Goal: Communication & Community: Answer question/provide support

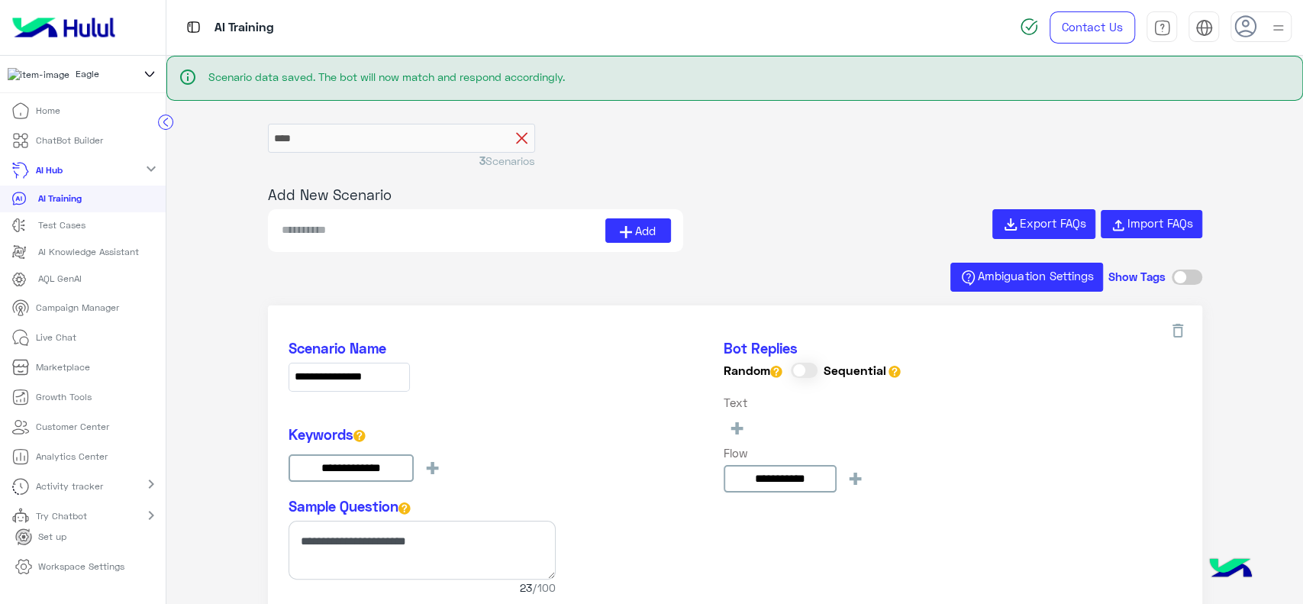
click at [518, 140] on form "****" at bounding box center [401, 138] width 267 height 29
click at [518, 140] on icon at bounding box center [521, 138] width 11 height 11
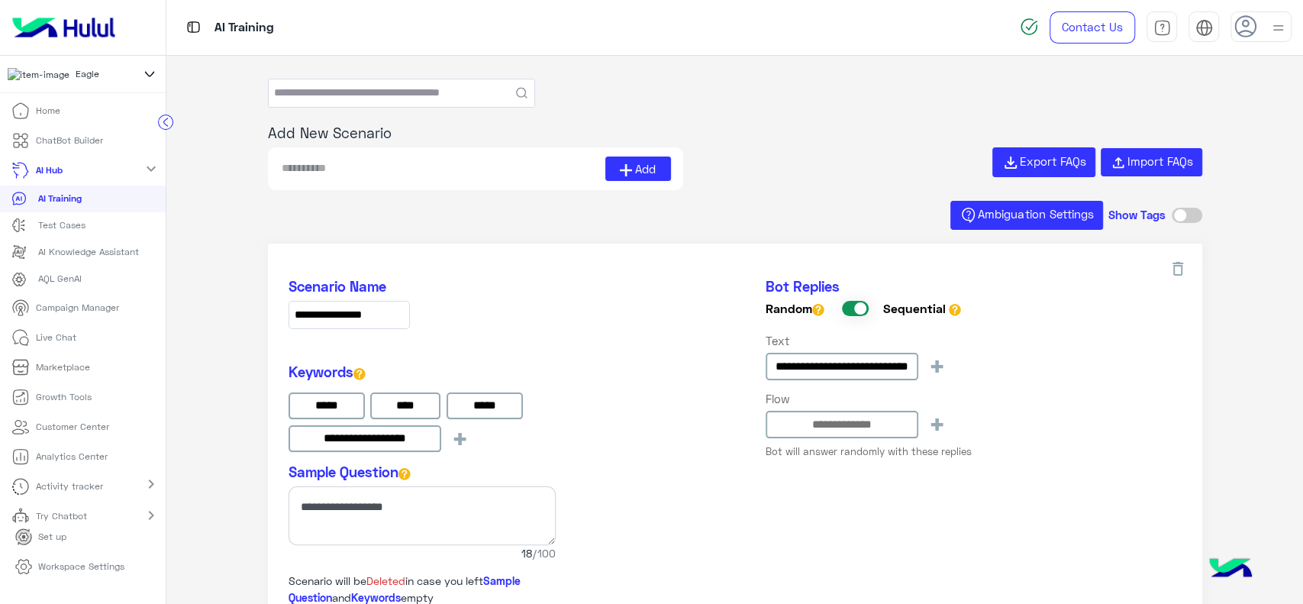
type input "**********"
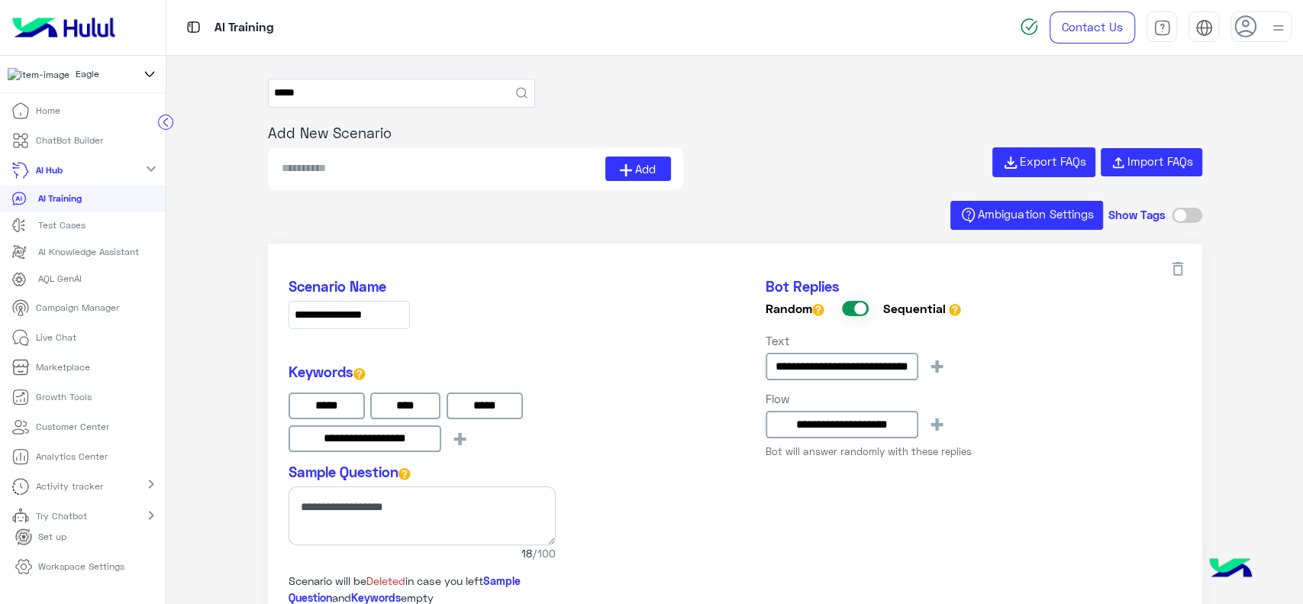
type input "*****"
click at [516, 87] on button "submit" at bounding box center [521, 92] width 11 height 11
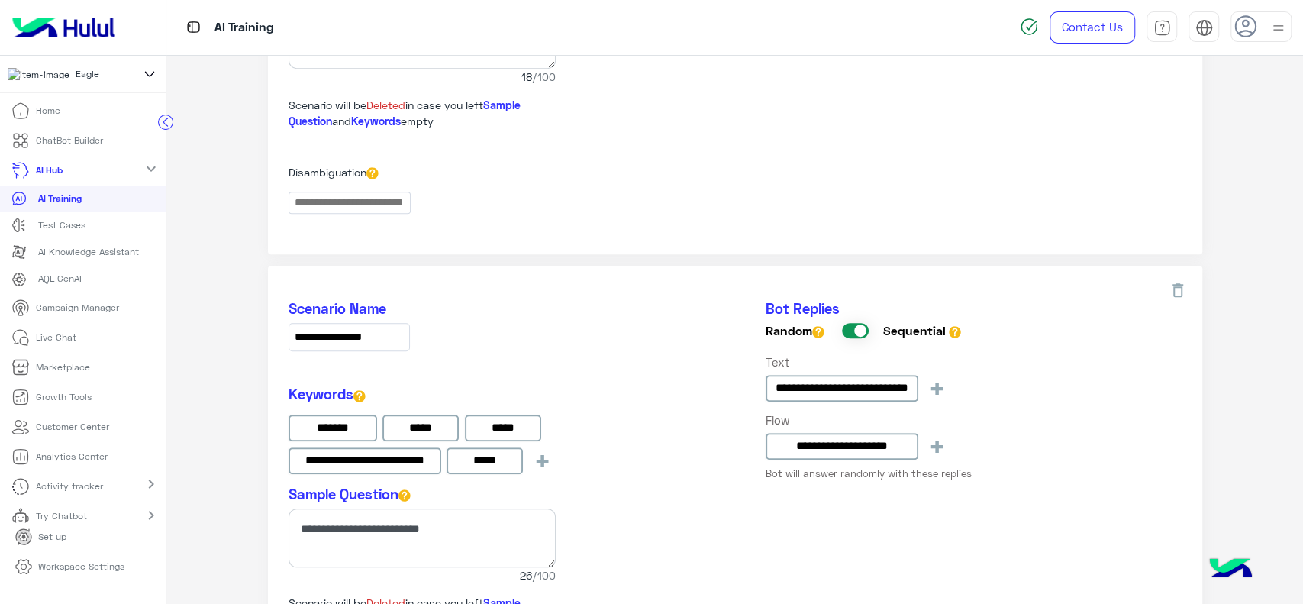
scroll to position [507, 0]
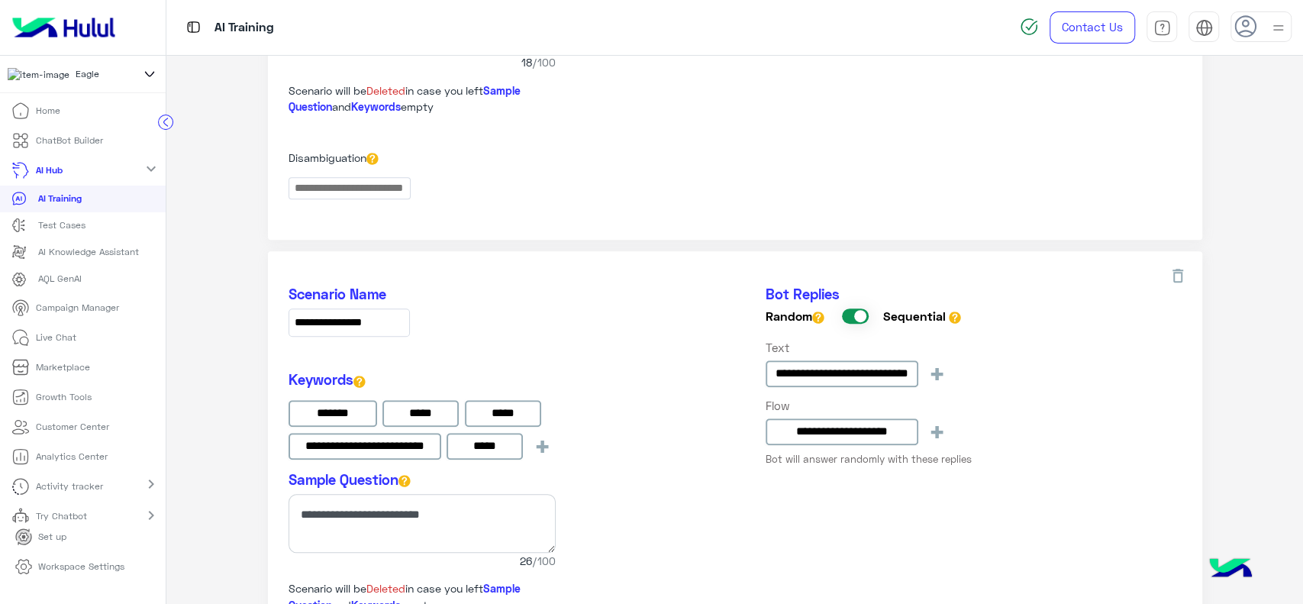
click at [66, 571] on p "Workspace Settings" at bounding box center [81, 566] width 86 height 14
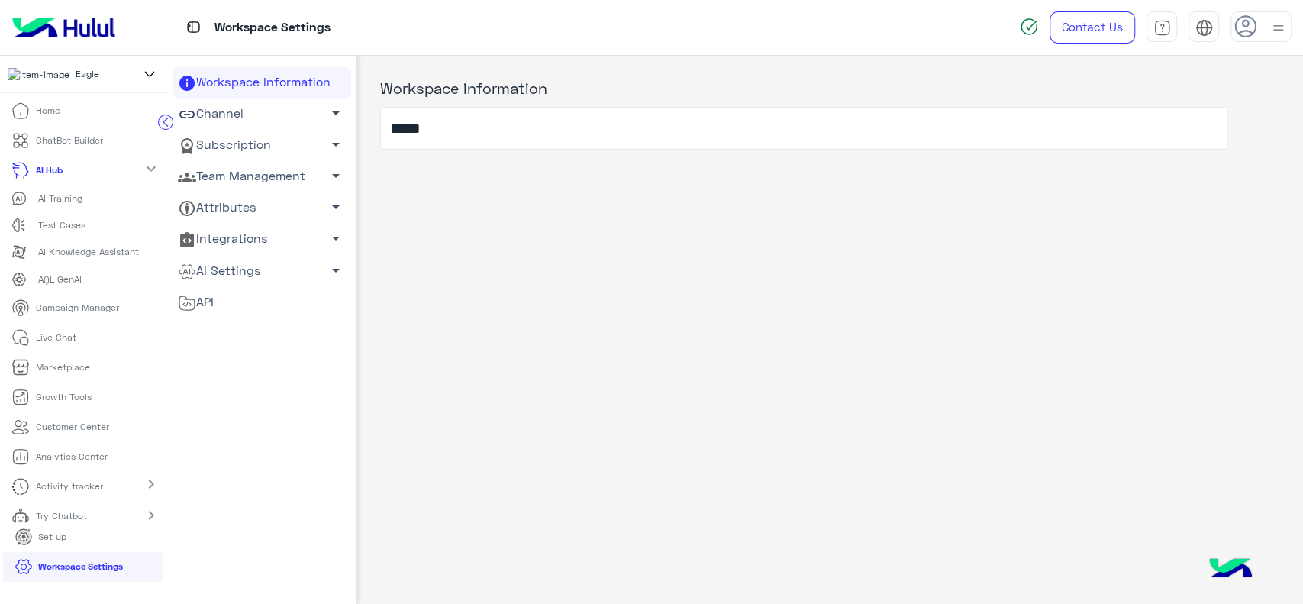
click at [240, 266] on link "AI Settings arrow_drop_down" at bounding box center [261, 270] width 179 height 31
click at [235, 298] on link "Conversational AI Models" at bounding box center [261, 299] width 179 height 27
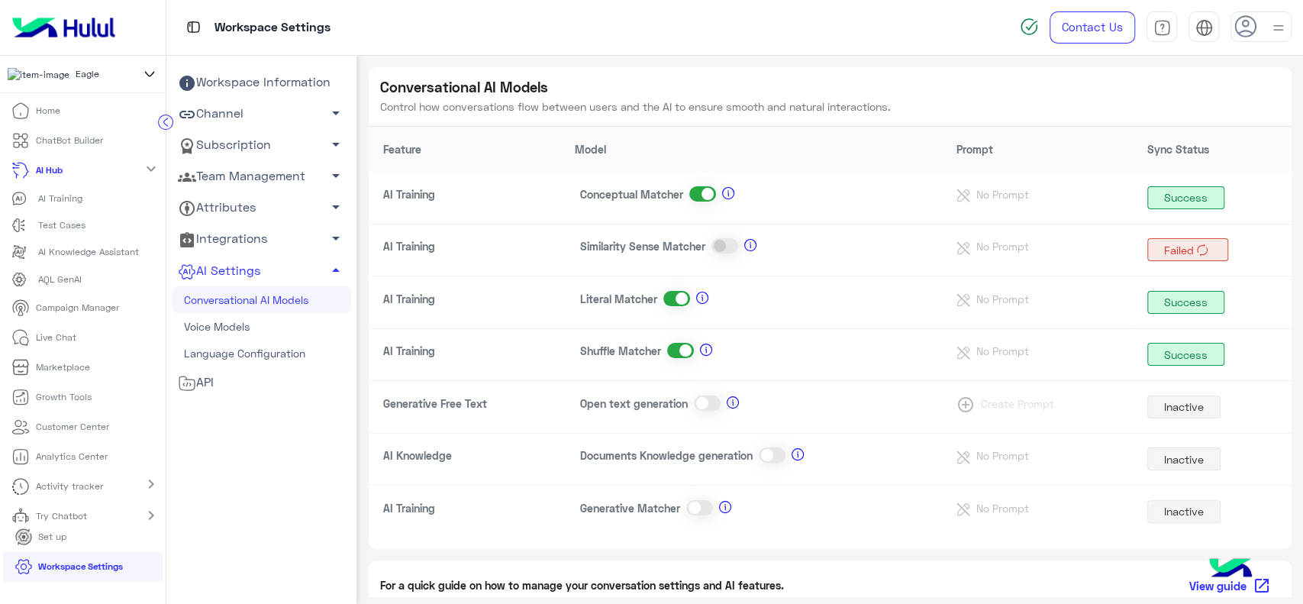
click at [684, 350] on span at bounding box center [680, 350] width 27 height 15
click at [724, 243] on span at bounding box center [724, 245] width 27 height 15
click at [92, 142] on p "ChatBot Builder" at bounding box center [69, 141] width 67 height 14
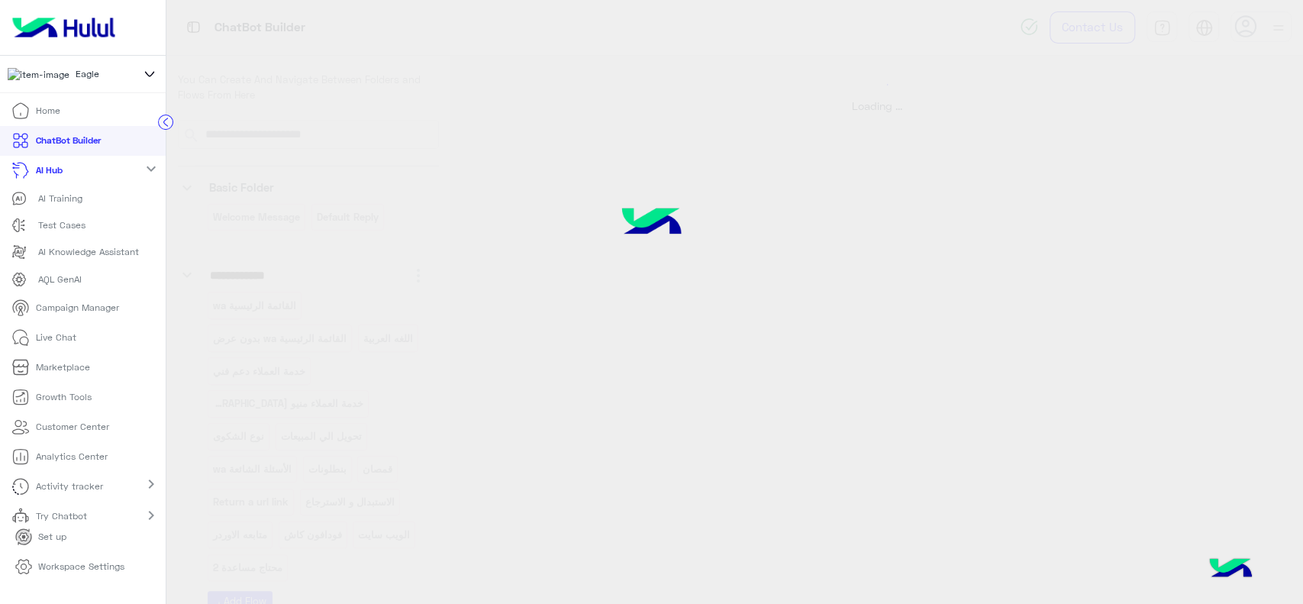
select select "*"
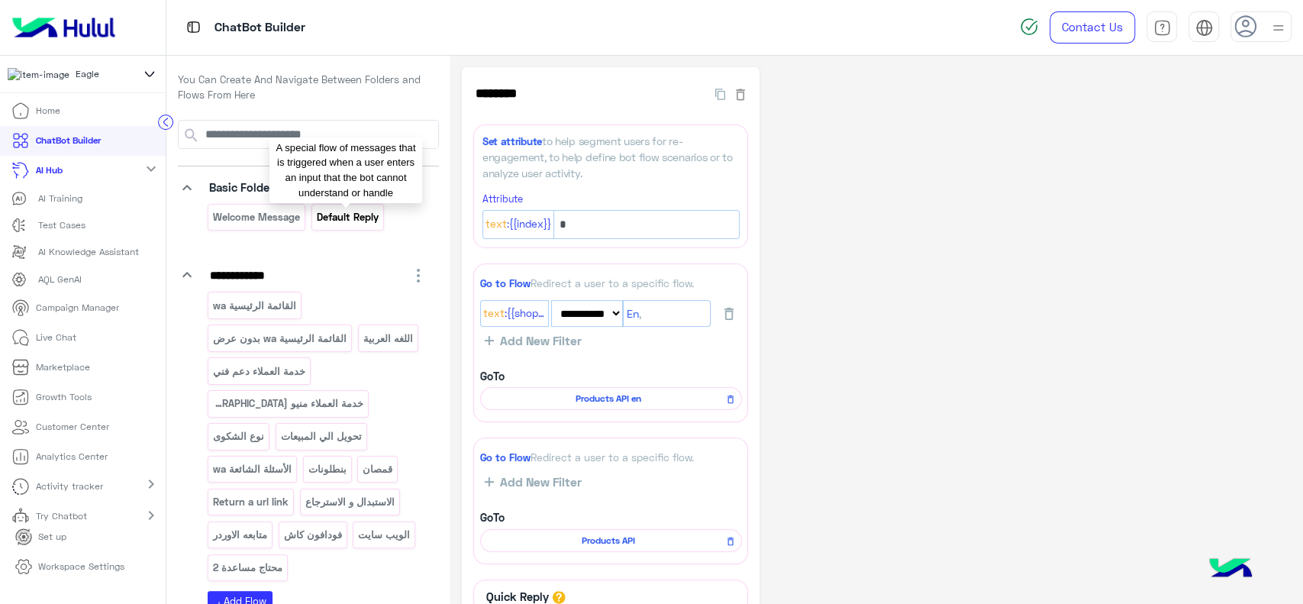
click at [341, 214] on p "Default reply" at bounding box center [347, 217] width 64 height 18
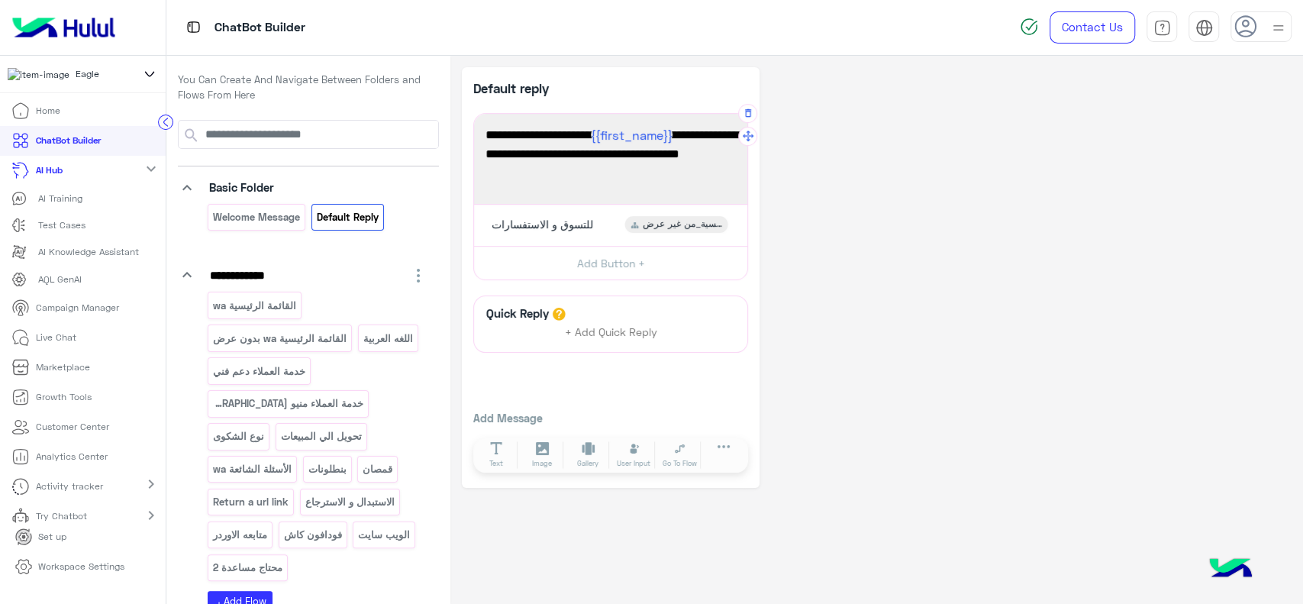
click at [540, 188] on div "عميلنا العزيز {{first_name}} اهلا بيك في إيجل، برجاء الضغط على القائمة التالية …" at bounding box center [610, 158] width 263 height 79
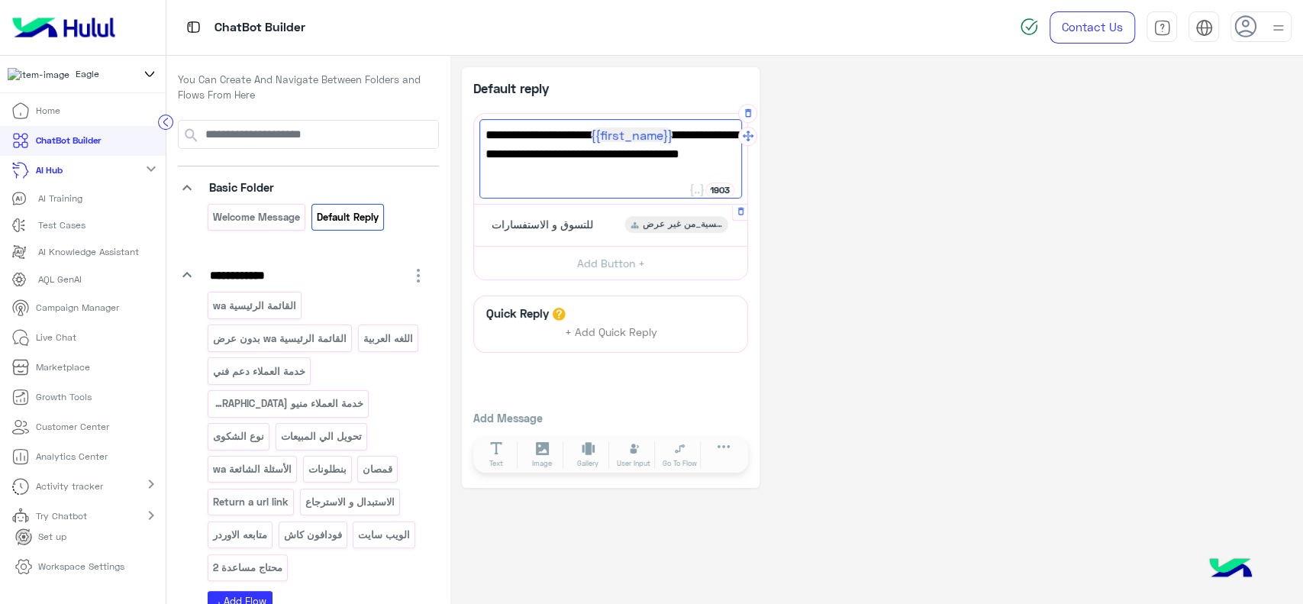
click at [575, 224] on span "للتسوق و الاستفسارات" at bounding box center [542, 225] width 102 height 14
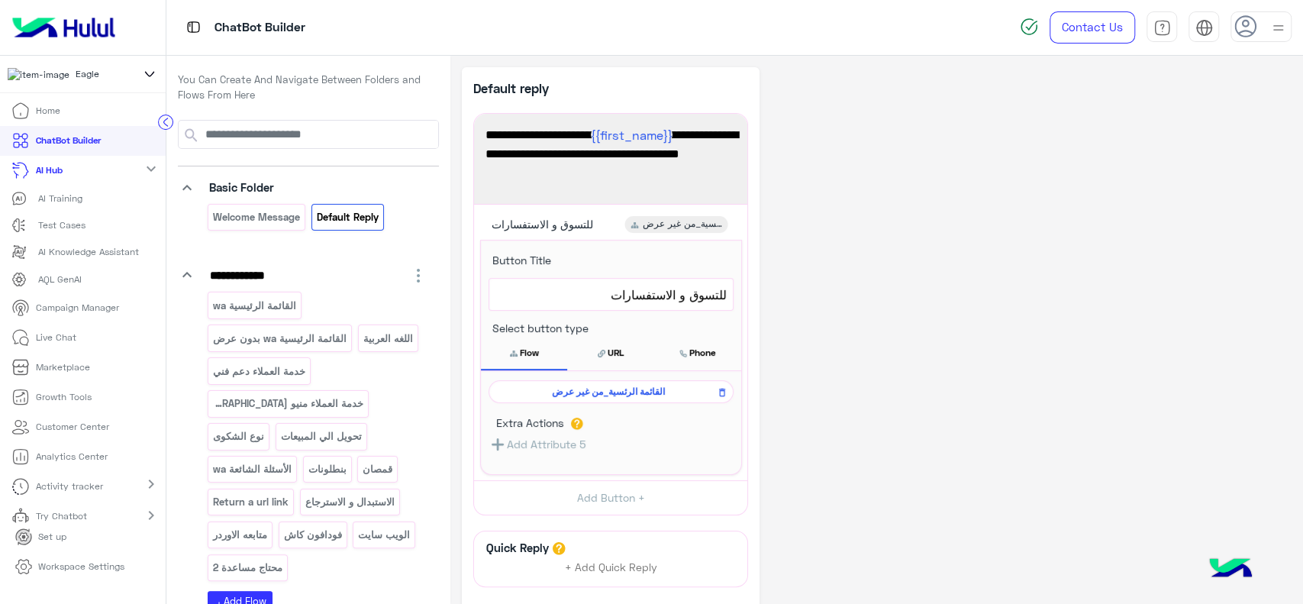
click at [872, 268] on div "**********" at bounding box center [877, 395] width 830 height 656
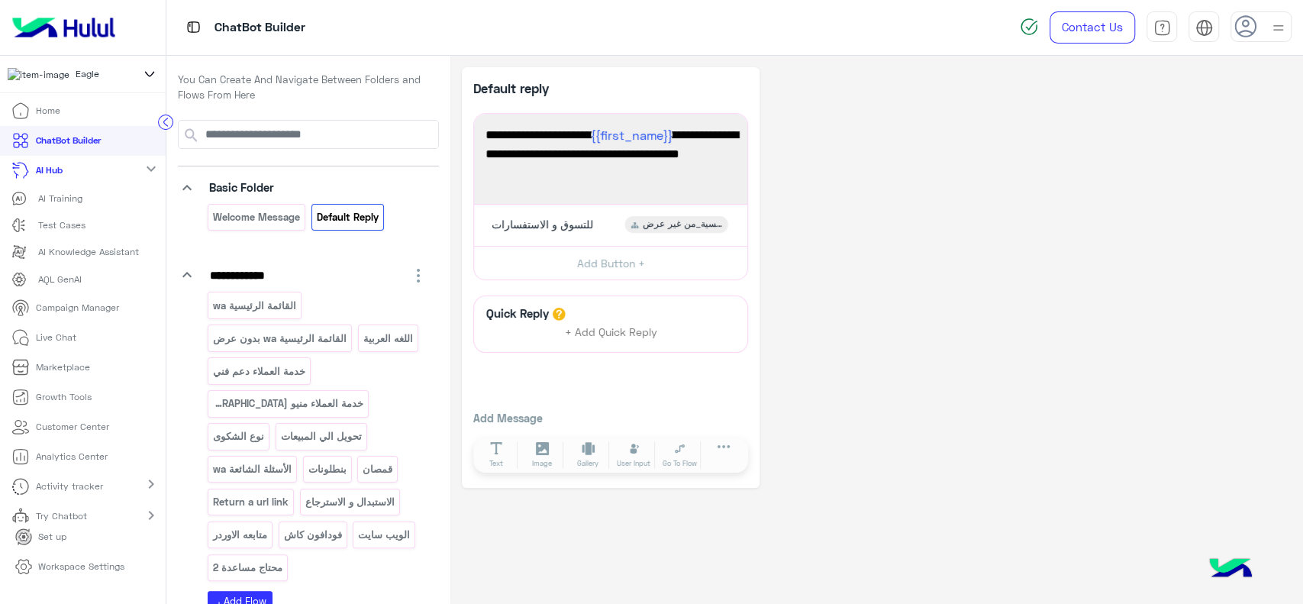
click at [90, 145] on p "ChatBot Builder" at bounding box center [68, 141] width 65 height 14
click at [264, 211] on p "Welcome Message" at bounding box center [256, 217] width 89 height 18
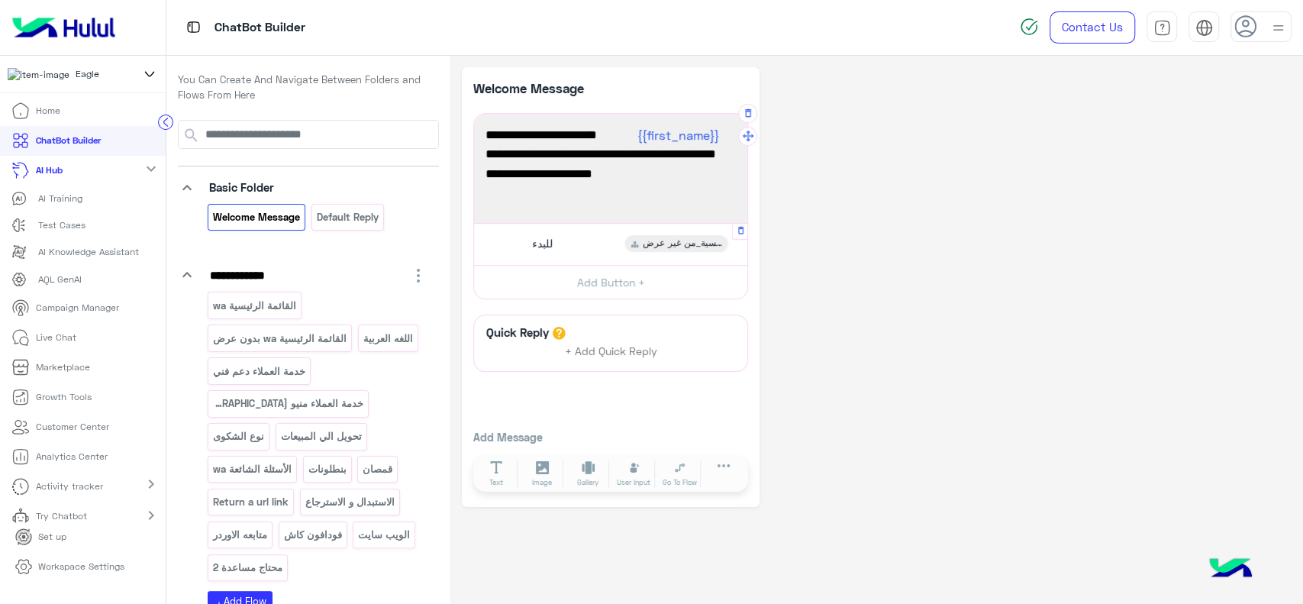
click at [586, 241] on div "للبدء القائمة الرئسية_من غير عرض" at bounding box center [611, 244] width 262 height 30
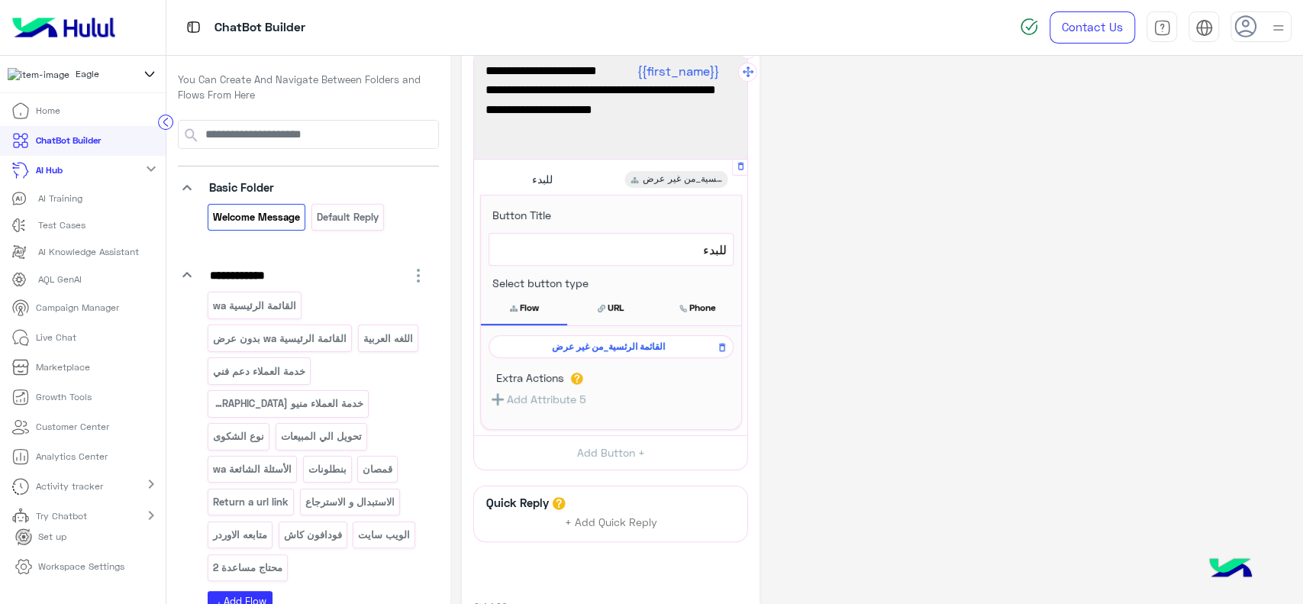
scroll to position [98, 0]
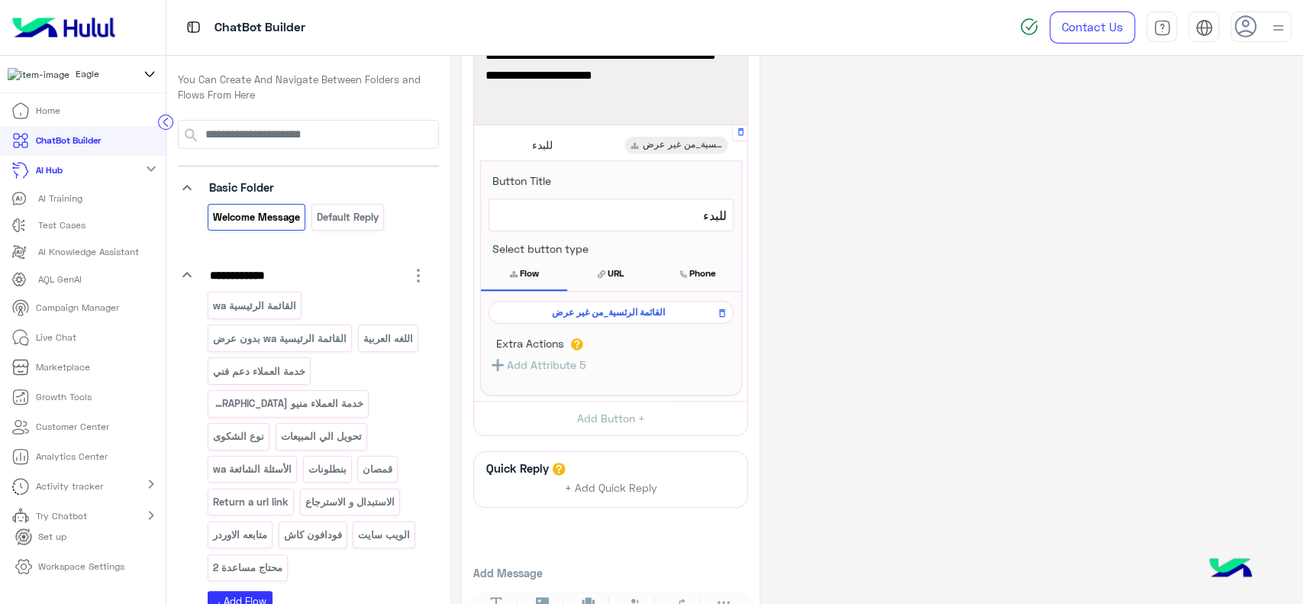
click at [565, 309] on span "القائمة الرئسية_من غير عرض" at bounding box center [608, 312] width 223 height 14
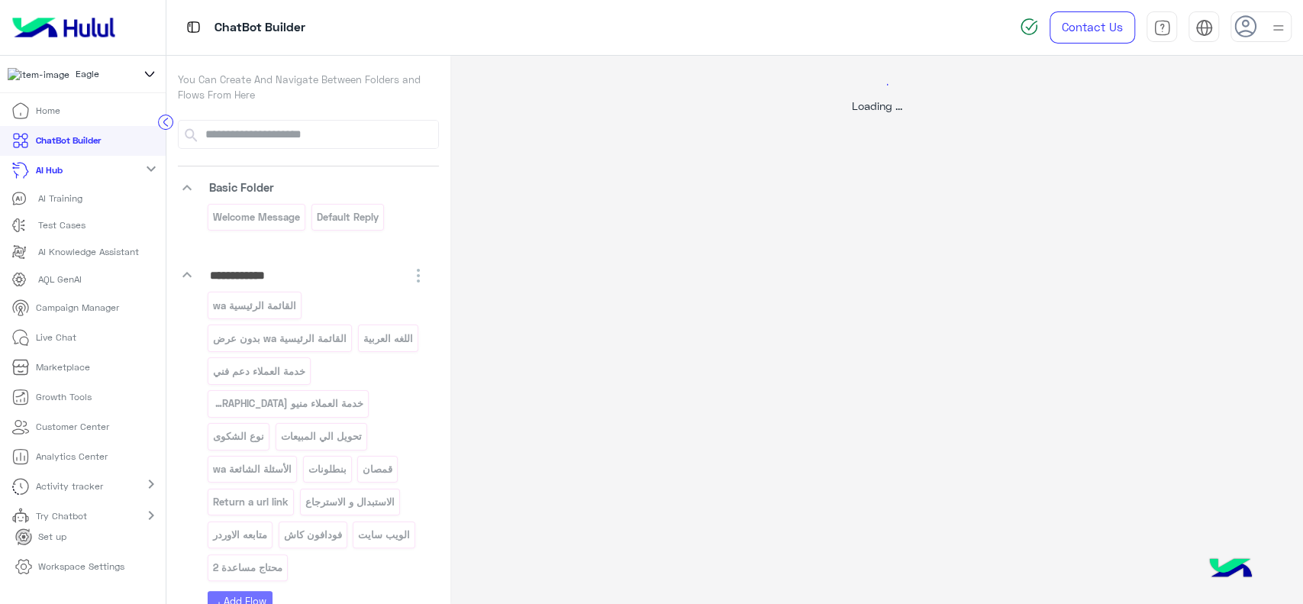
scroll to position [0, 0]
select select "*"
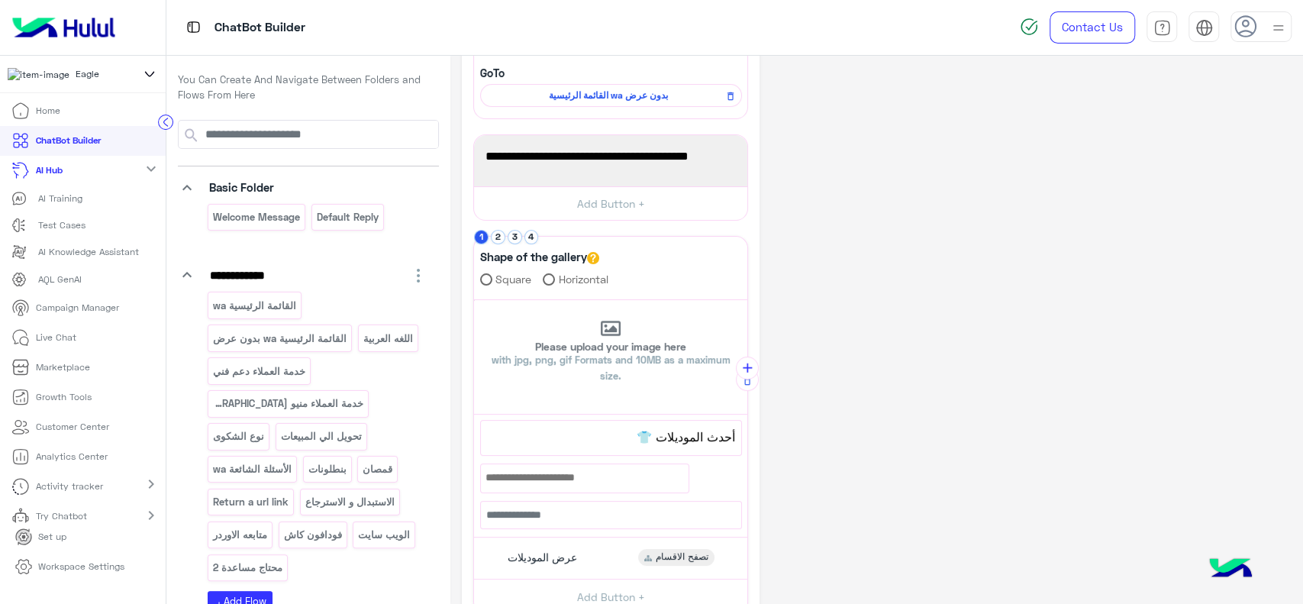
scroll to position [168, 0]
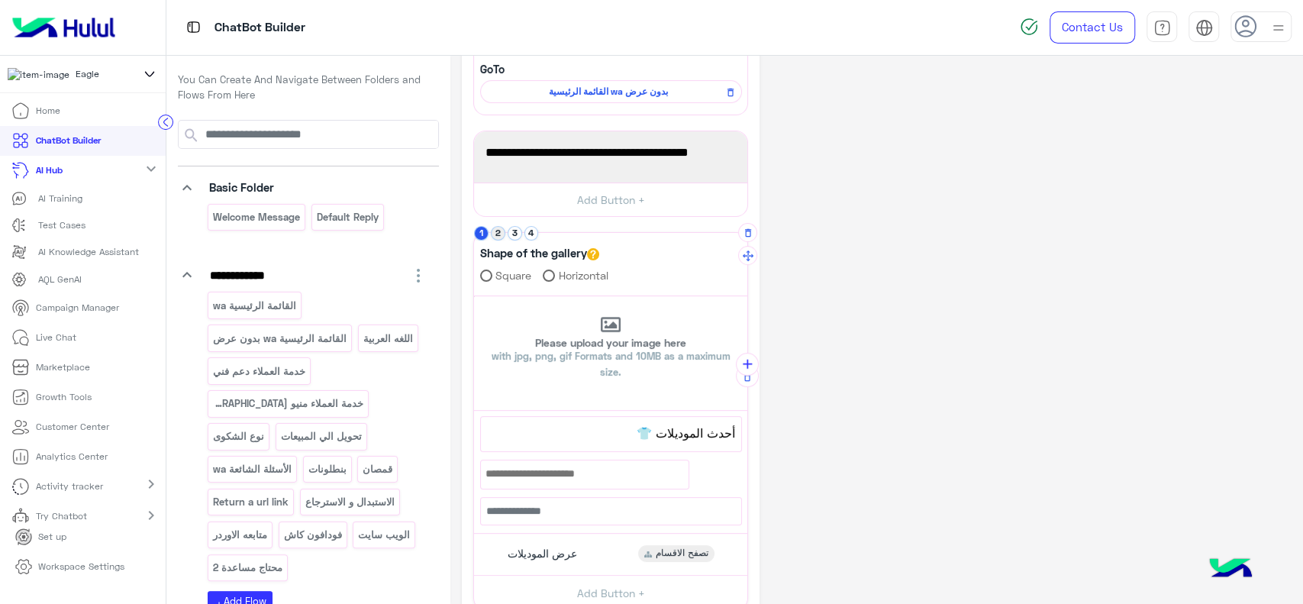
click at [491, 235] on button "2" at bounding box center [498, 233] width 15 height 15
click at [508, 234] on button "3" at bounding box center [515, 233] width 15 height 15
click at [525, 234] on button "4" at bounding box center [531, 233] width 15 height 15
click at [484, 235] on button "1" at bounding box center [481, 233] width 15 height 15
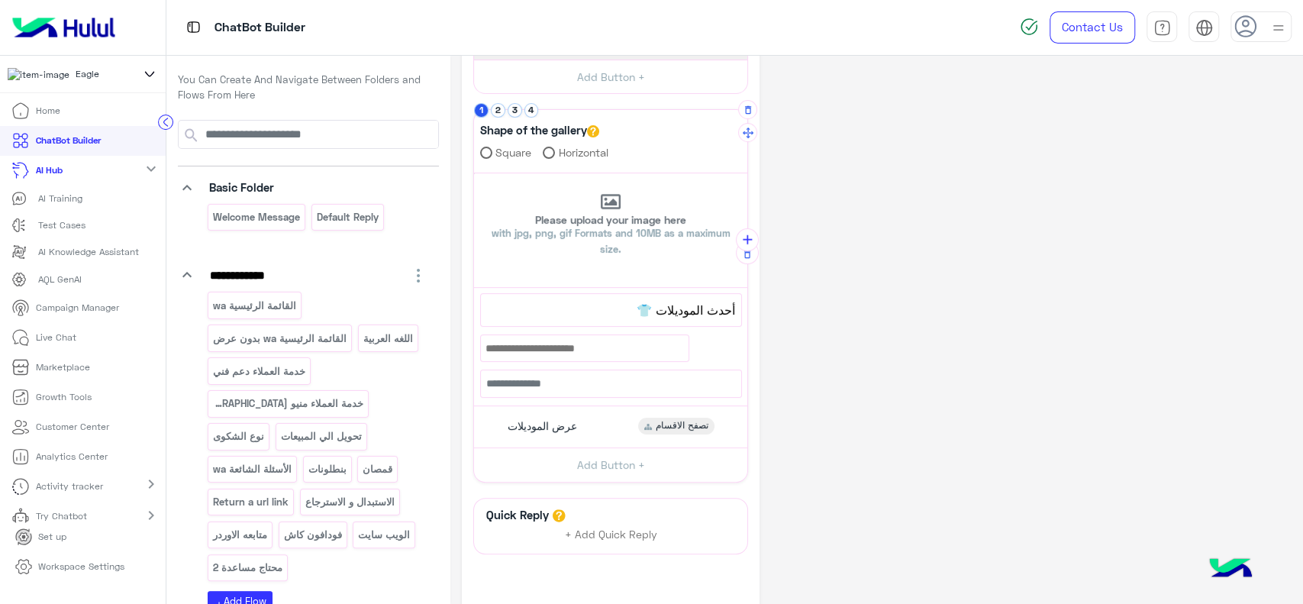
scroll to position [295, 0]
click at [546, 409] on div "عرض الموديلات تصفح الاقسام" at bounding box center [611, 423] width 262 height 30
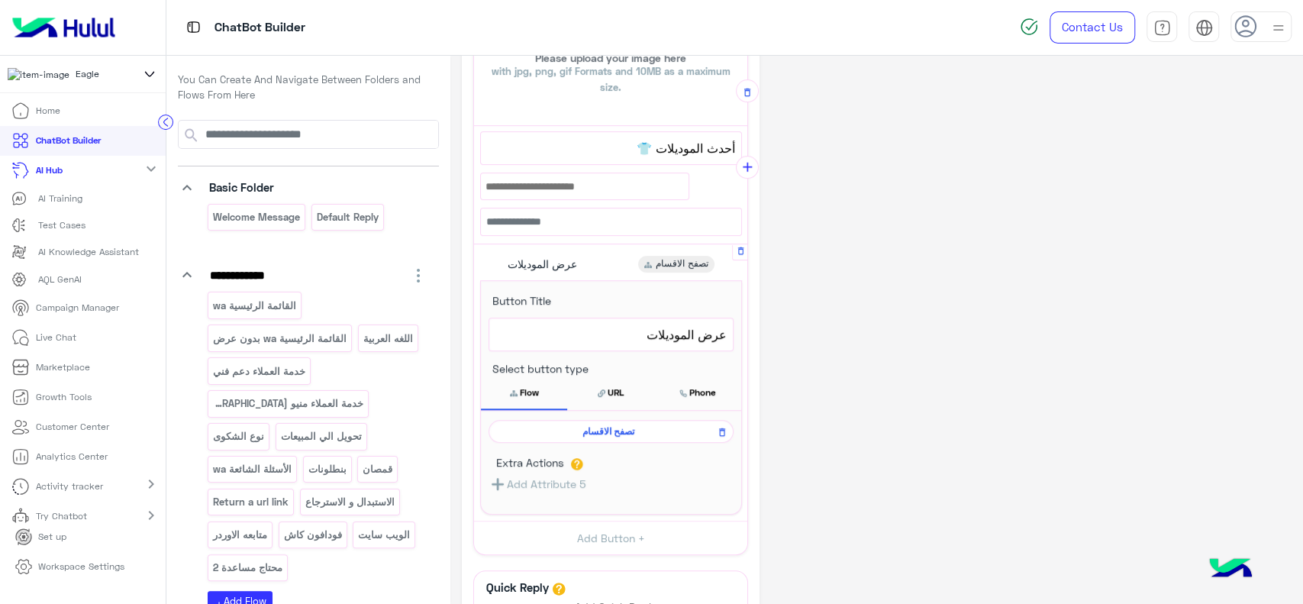
scroll to position [466, 0]
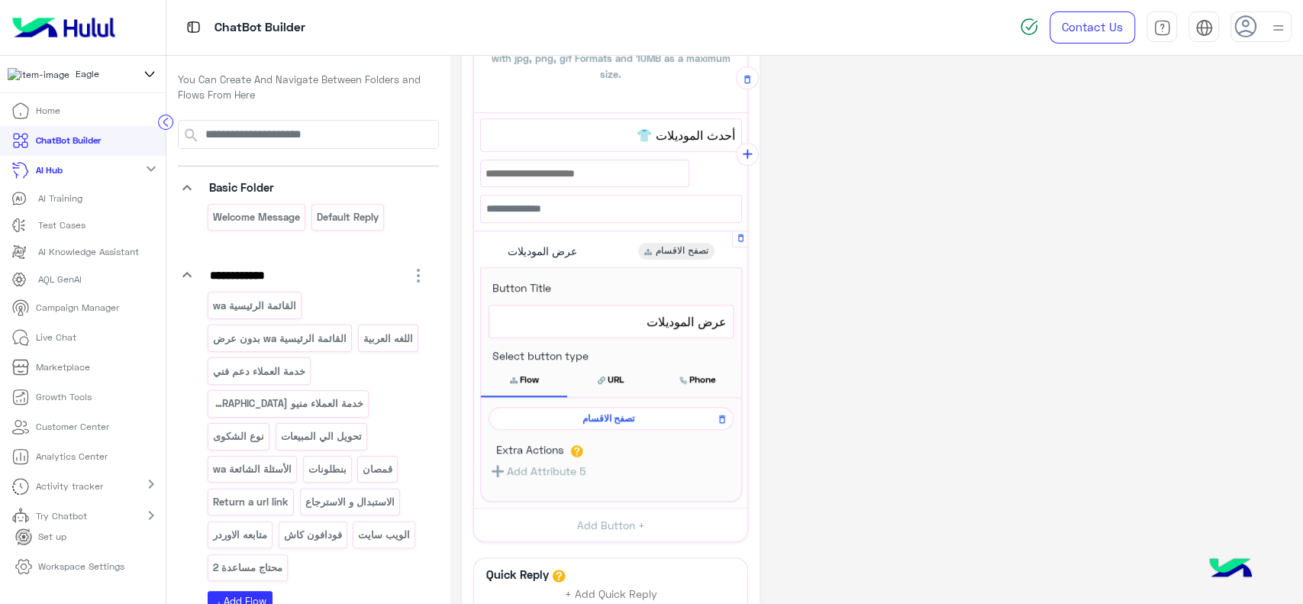
click at [549, 412] on span "تصفح الاقسام" at bounding box center [608, 418] width 223 height 14
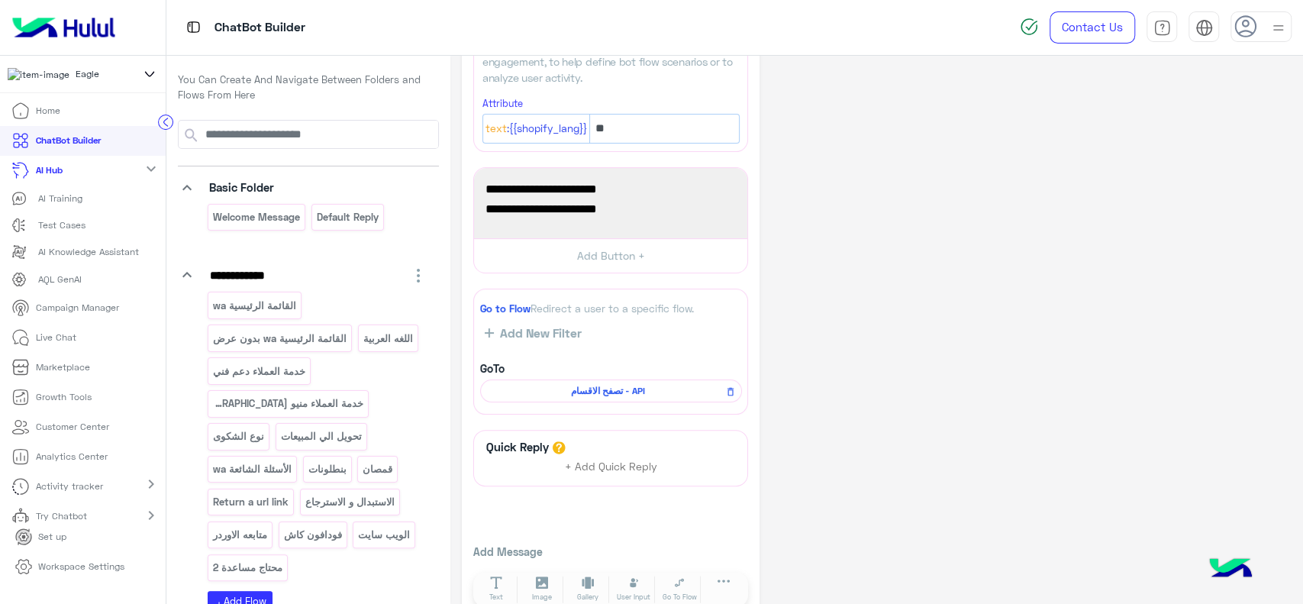
scroll to position [236, 0]
click at [55, 27] on img at bounding box center [63, 27] width 115 height 32
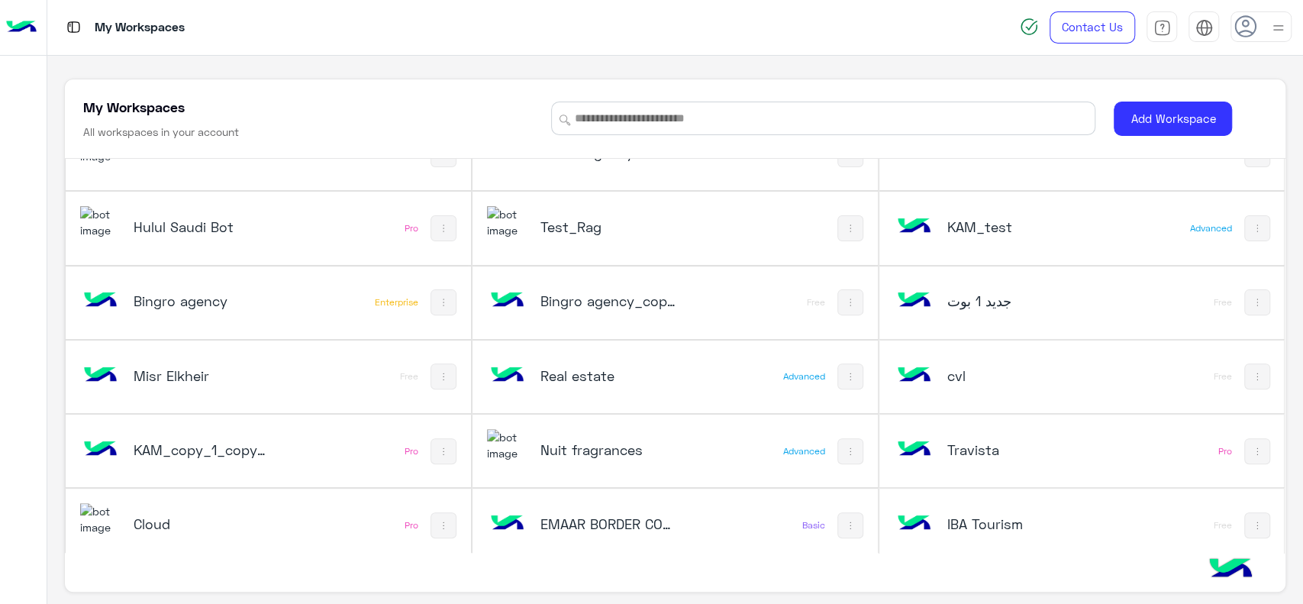
scroll to position [340, 0]
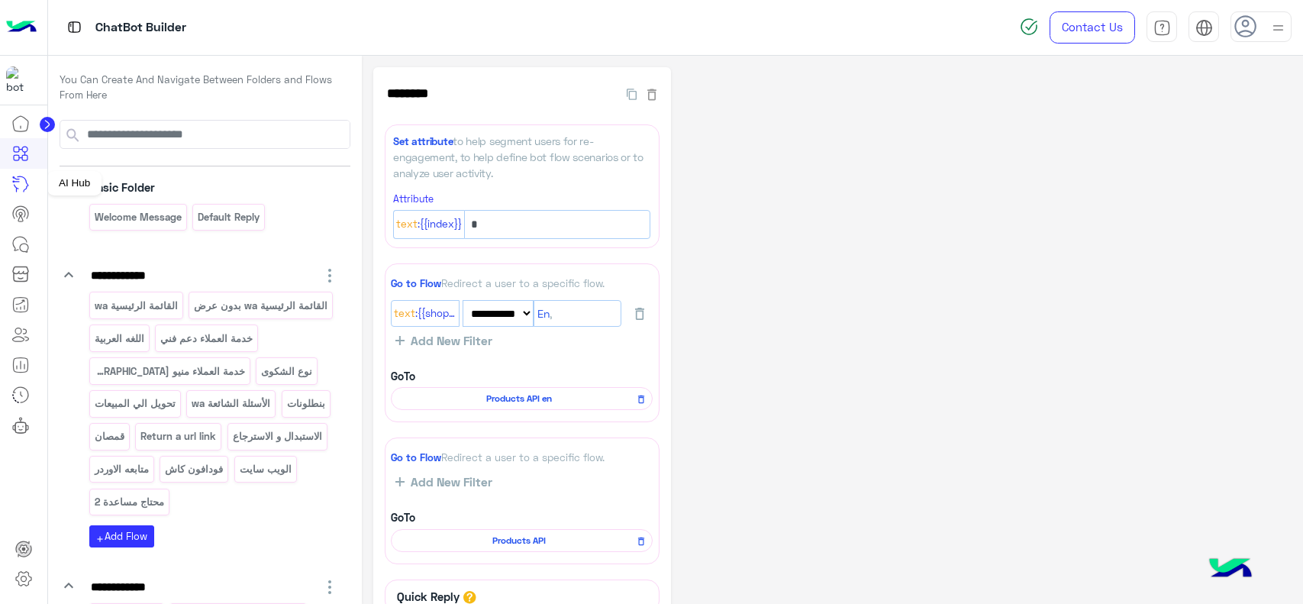
select select "*"
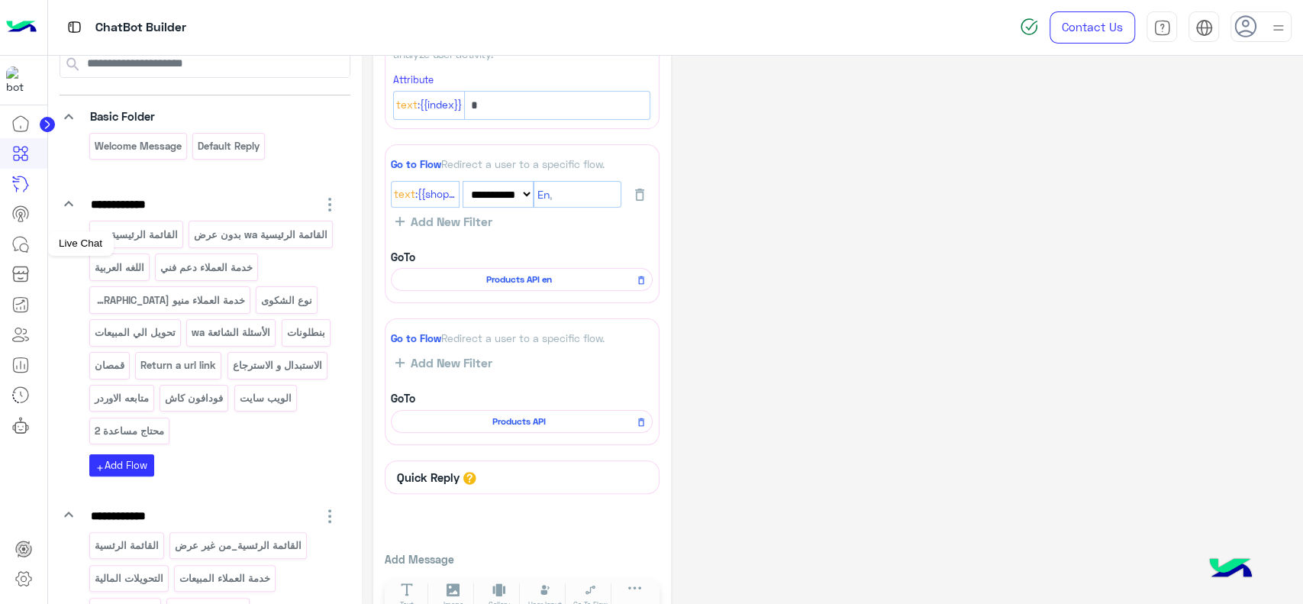
click at [27, 244] on icon at bounding box center [24, 247] width 8 height 8
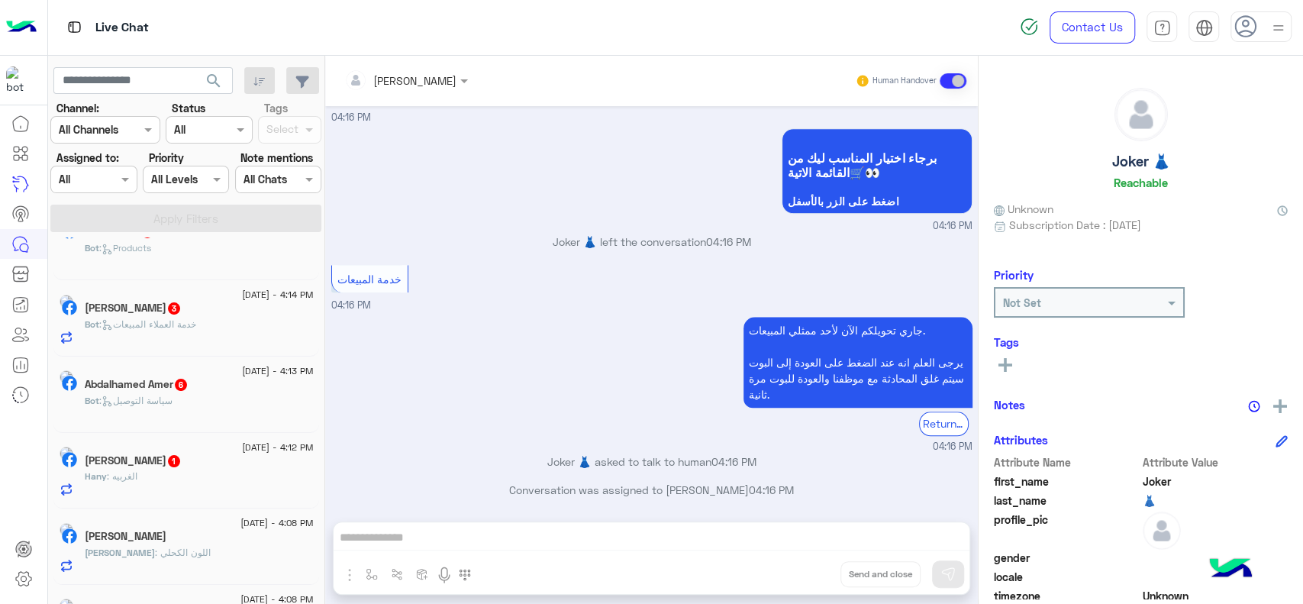
scroll to position [116, 0]
click at [207, 394] on div "Bot : سياسة التوصيل" at bounding box center [199, 406] width 229 height 27
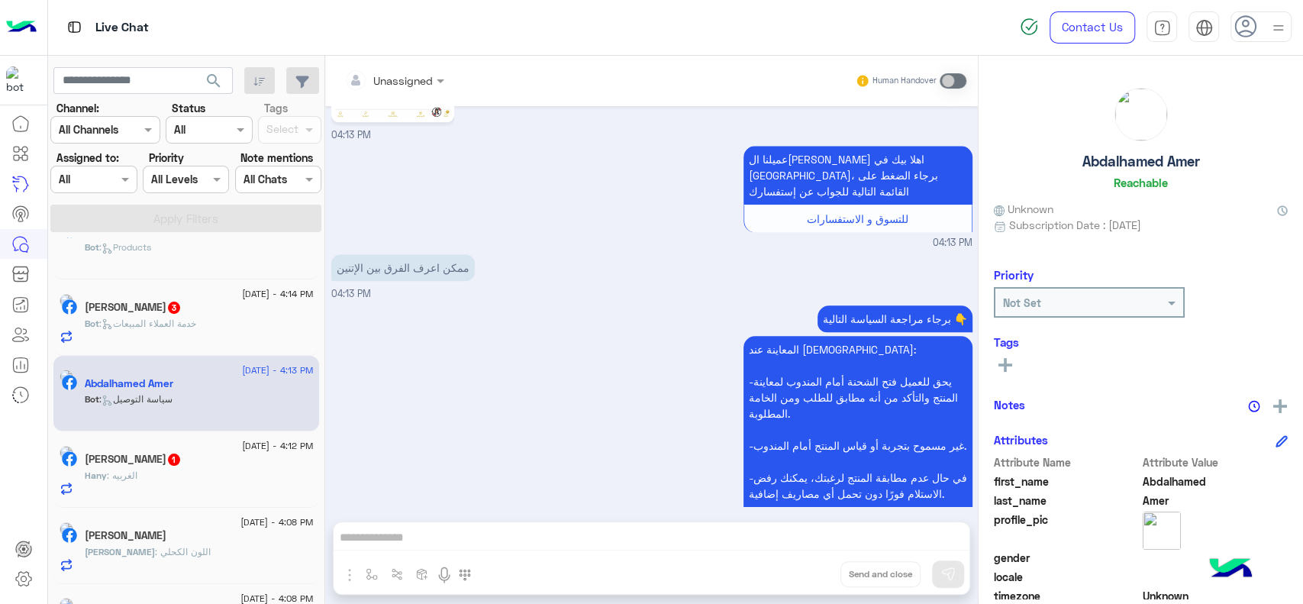
scroll to position [1195, 0]
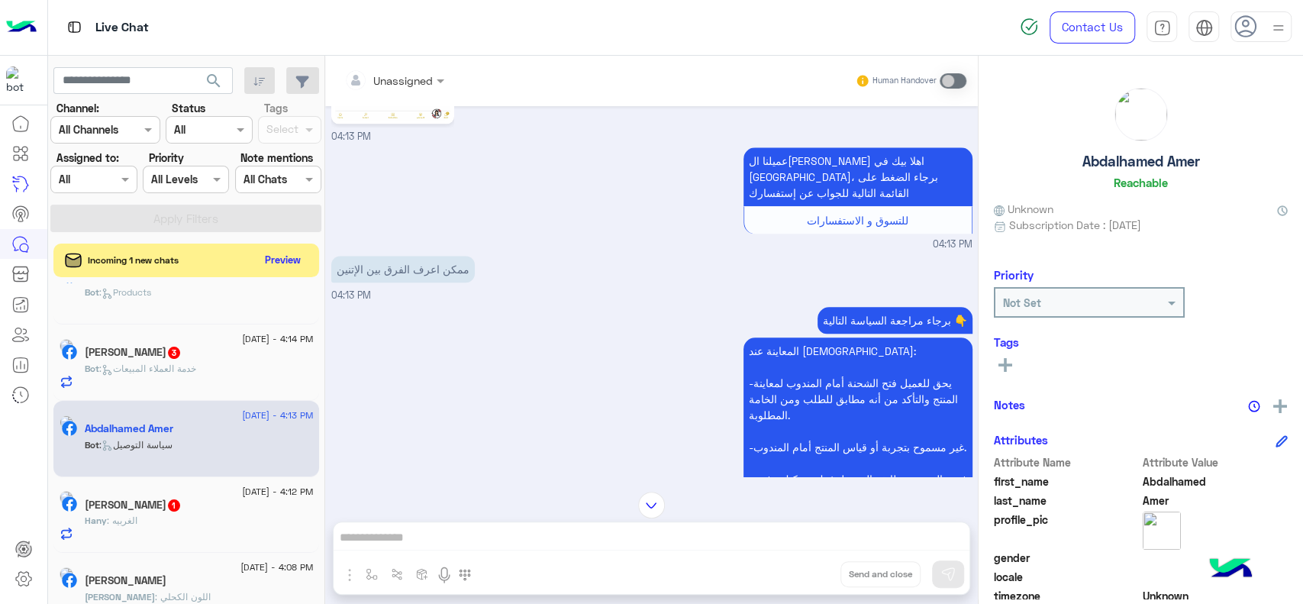
click at [396, 276] on p "ممكن اعرف الفرق بين الإتنين" at bounding box center [402, 269] width 143 height 27
copy app-message "ممكن اعرف الفرق بين الإتنين"
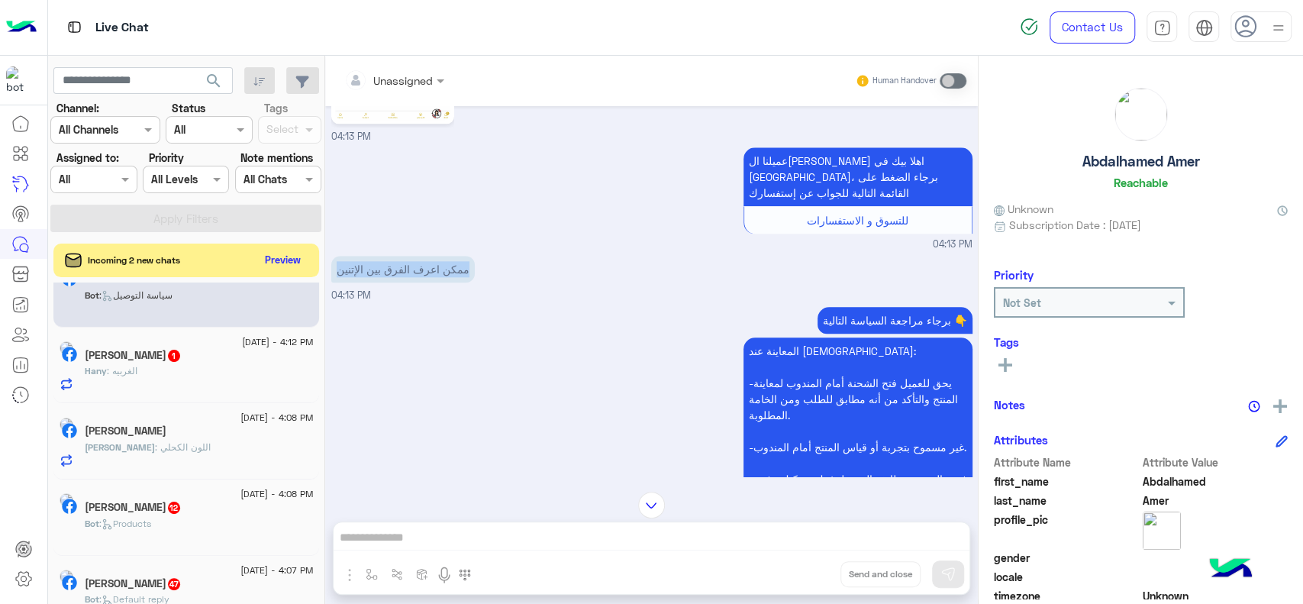
scroll to position [266, 0]
click at [204, 367] on div "Hany : الغربيه" at bounding box center [199, 376] width 229 height 27
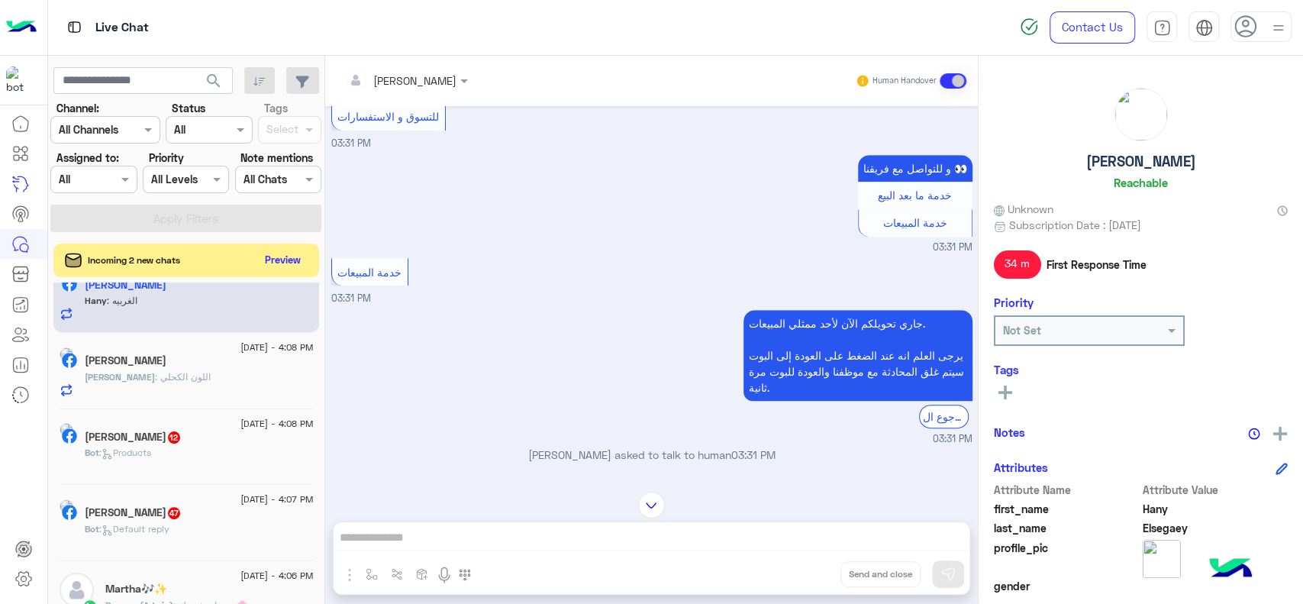
scroll to position [337, 0]
click at [231, 369] on div "[PERSON_NAME] : اللون الكحلي" at bounding box center [199, 382] width 229 height 27
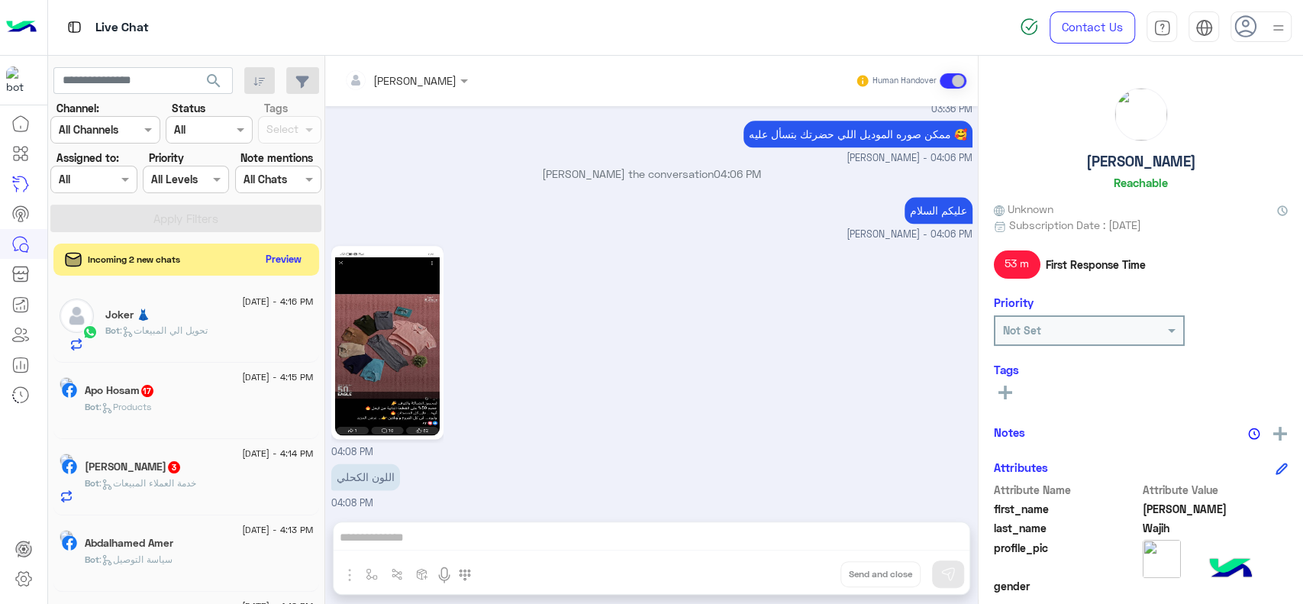
click at [273, 262] on button "Preview" at bounding box center [283, 259] width 47 height 21
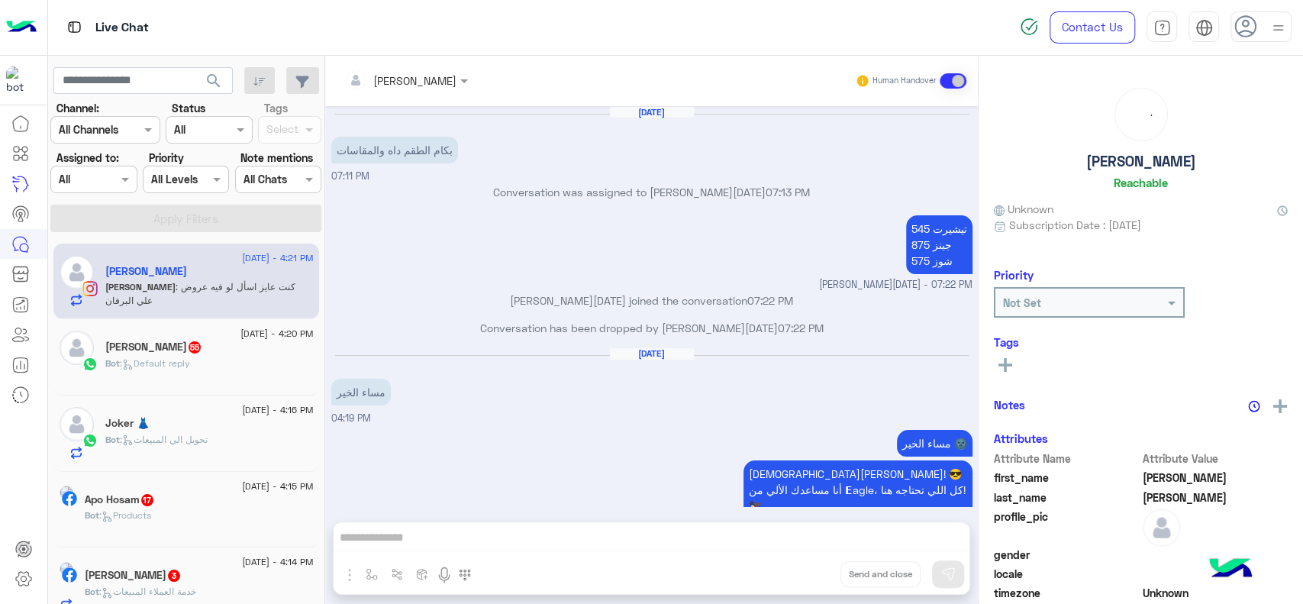
scroll to position [1253, 0]
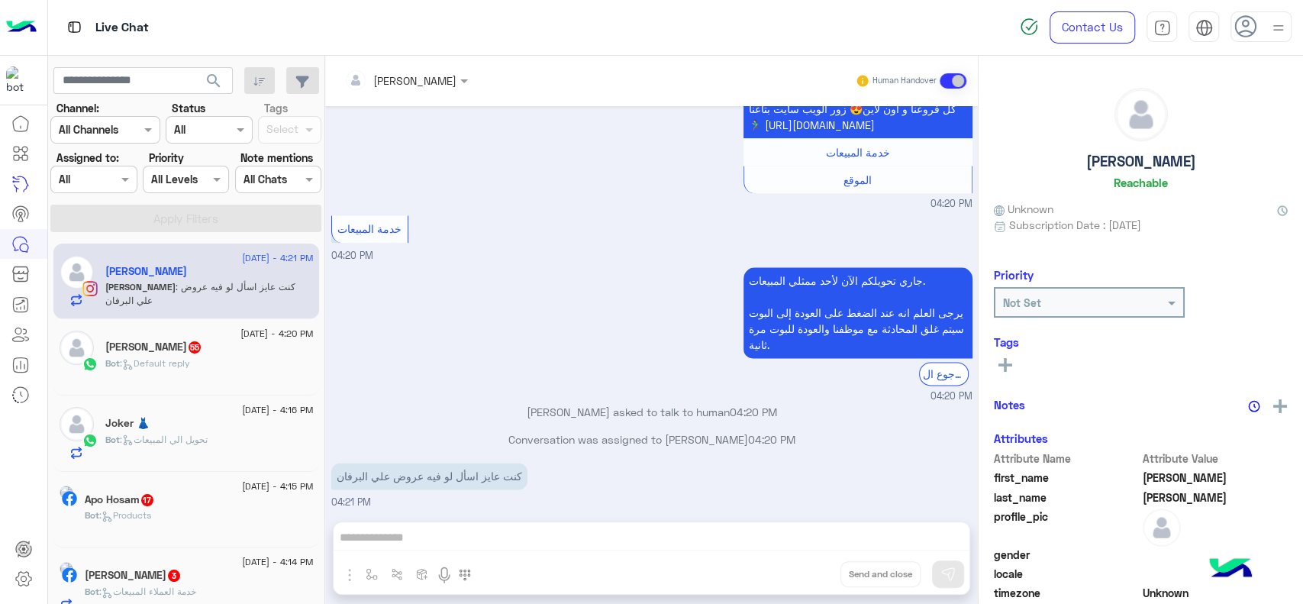
click at [259, 276] on div "[PERSON_NAME]" at bounding box center [209, 273] width 208 height 16
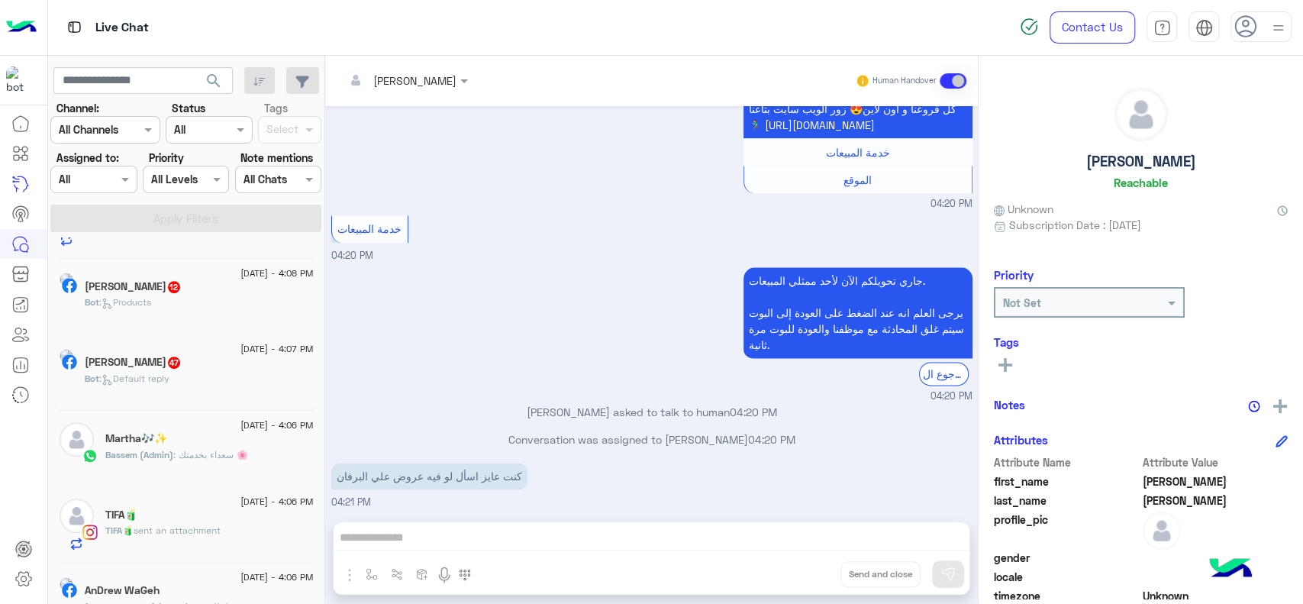
scroll to position [0, 0]
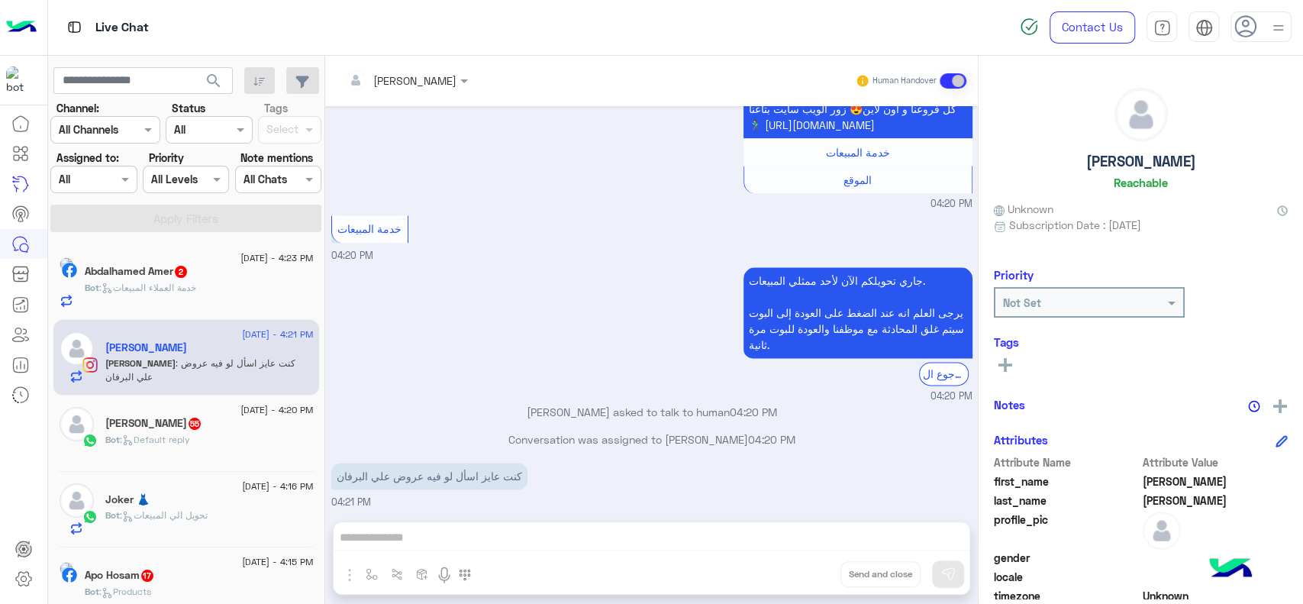
click at [41, 437] on div at bounding box center [23, 356] width 47 height 497
click at [18, 22] on img at bounding box center [21, 27] width 31 height 32
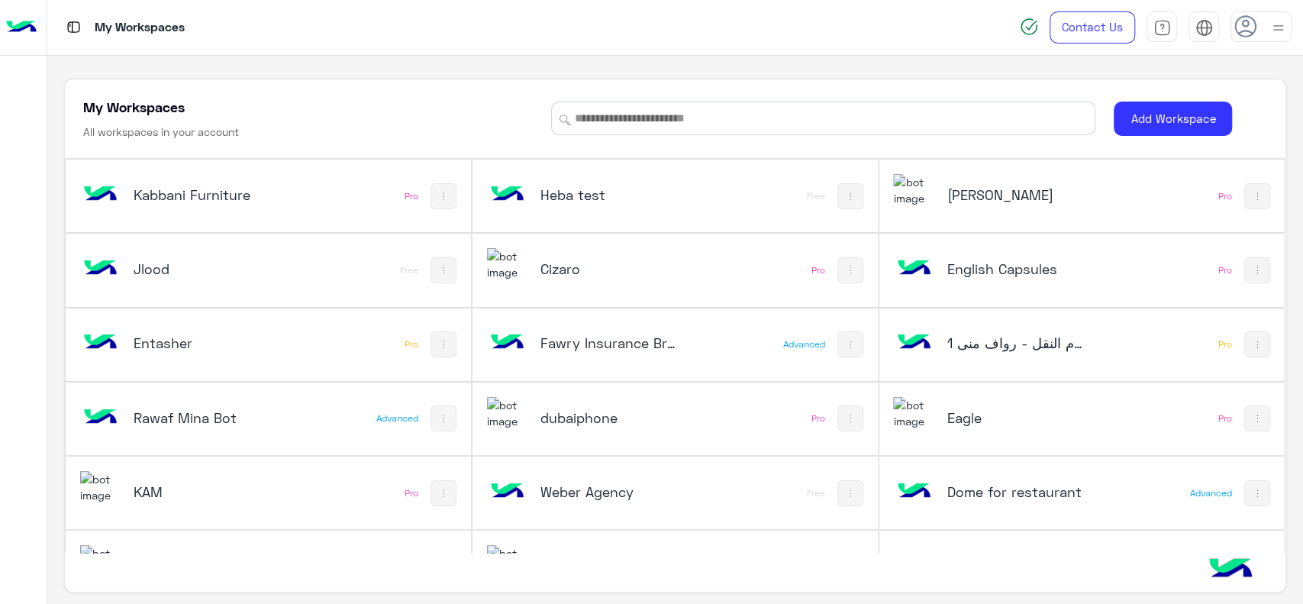
scroll to position [642, 0]
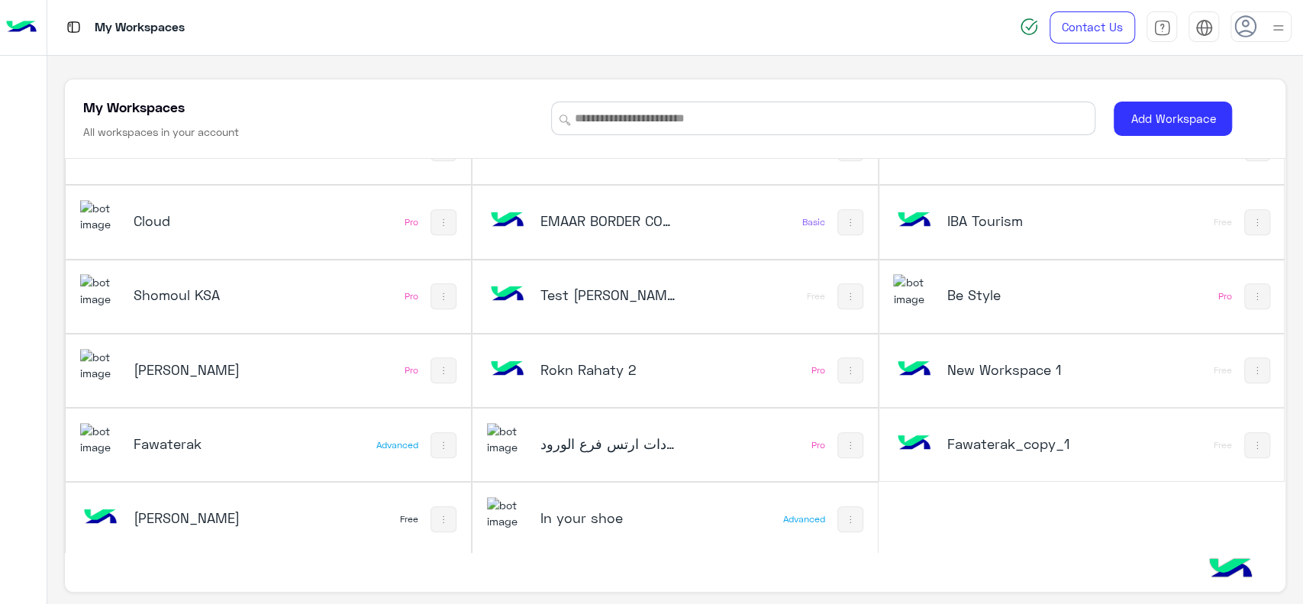
click at [21, 256] on div at bounding box center [23, 324] width 47 height 530
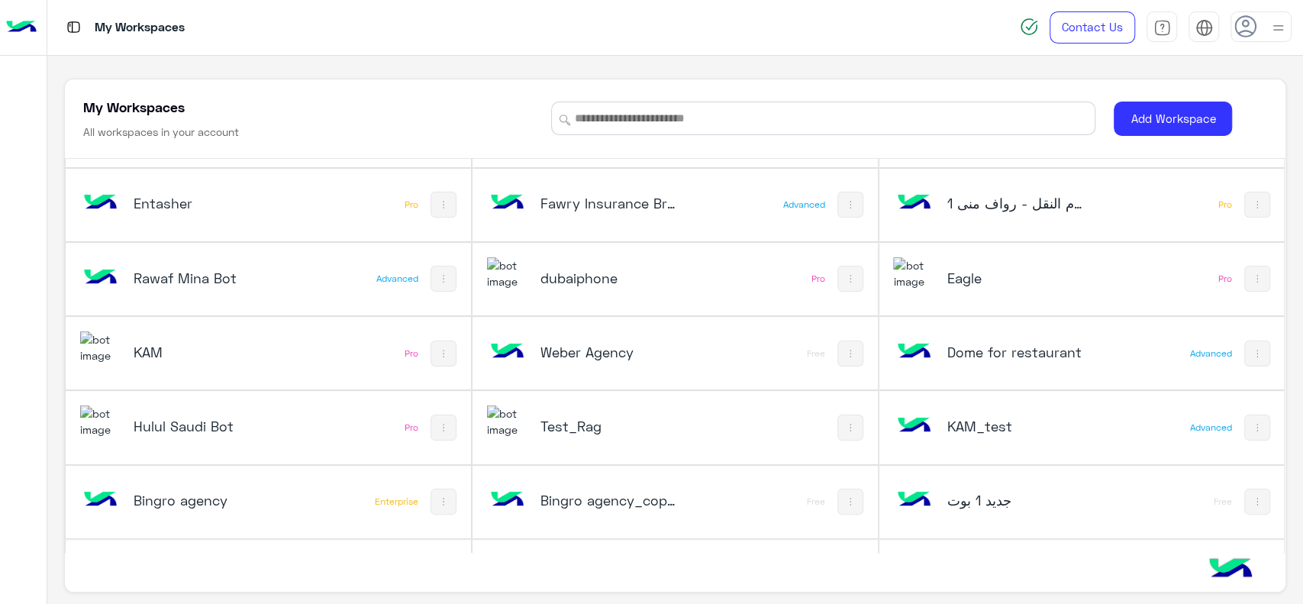
scroll to position [0, 0]
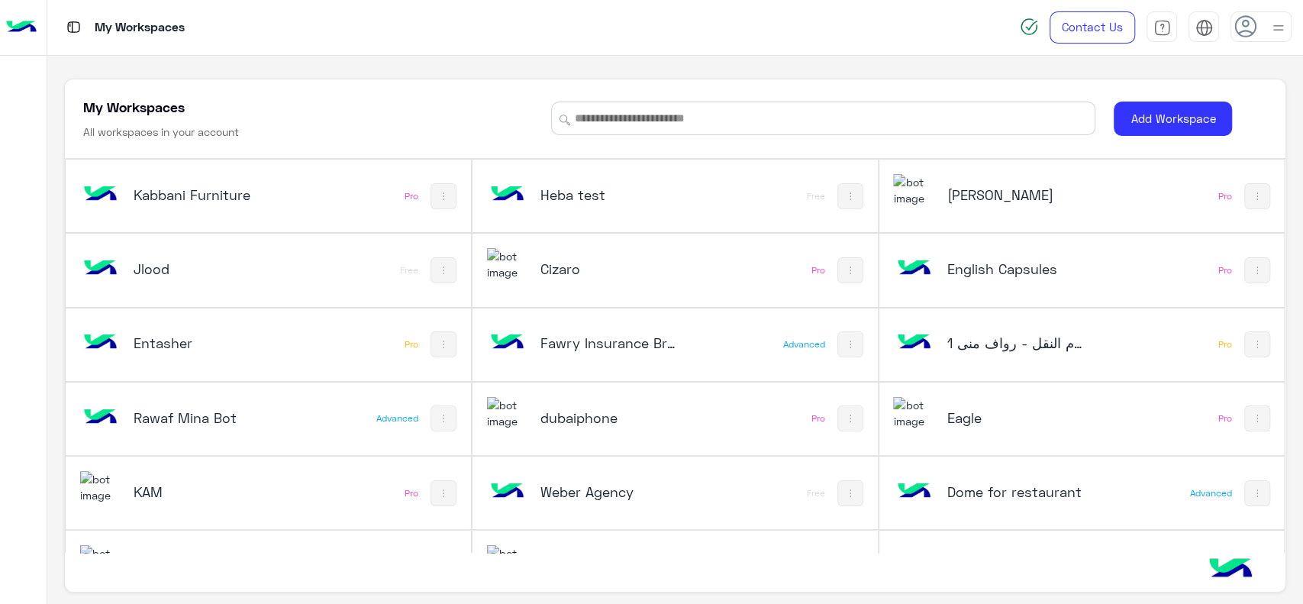
click at [22, 476] on div at bounding box center [23, 324] width 47 height 530
